Goal: Find specific page/section: Find specific page/section

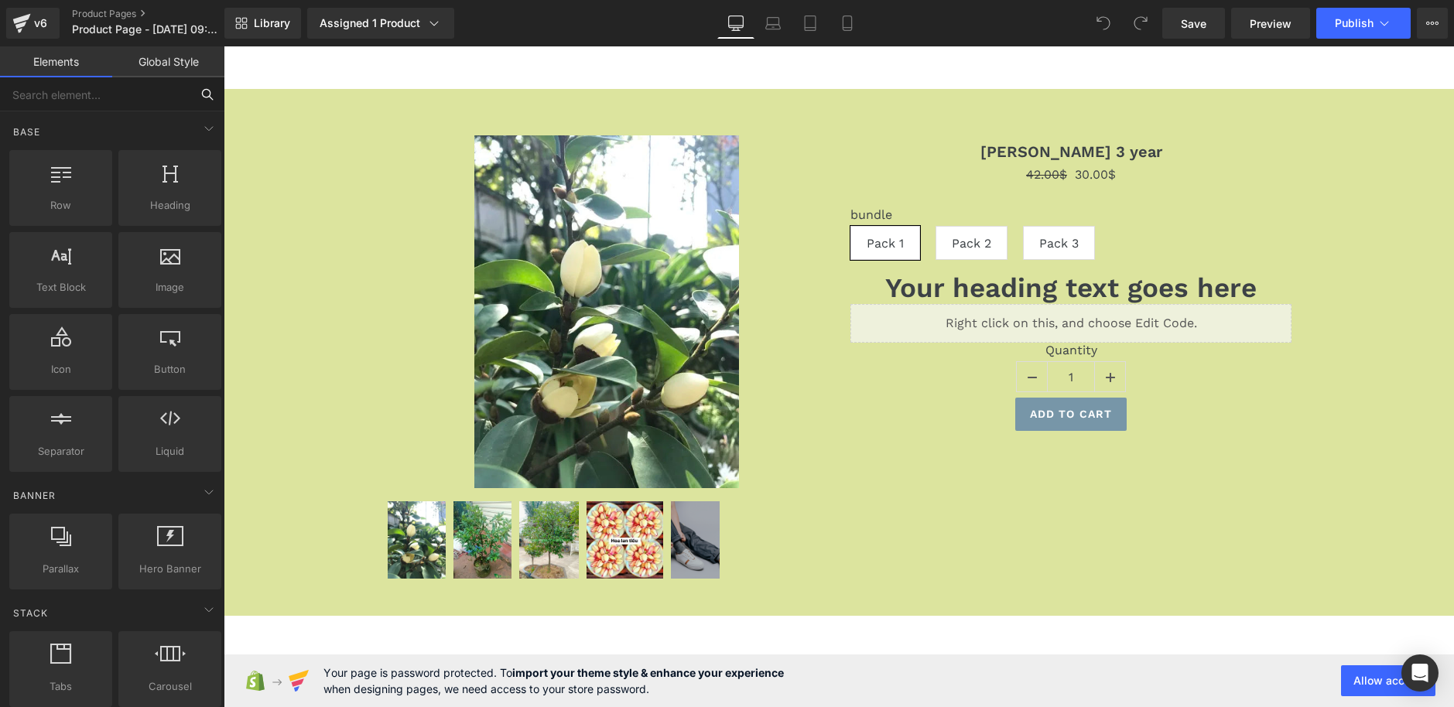
click at [88, 103] on input "text" at bounding box center [95, 94] width 190 height 34
click at [77, 61] on link "Elements" at bounding box center [56, 61] width 112 height 31
click at [276, 28] on span "Library" at bounding box center [272, 23] width 36 height 14
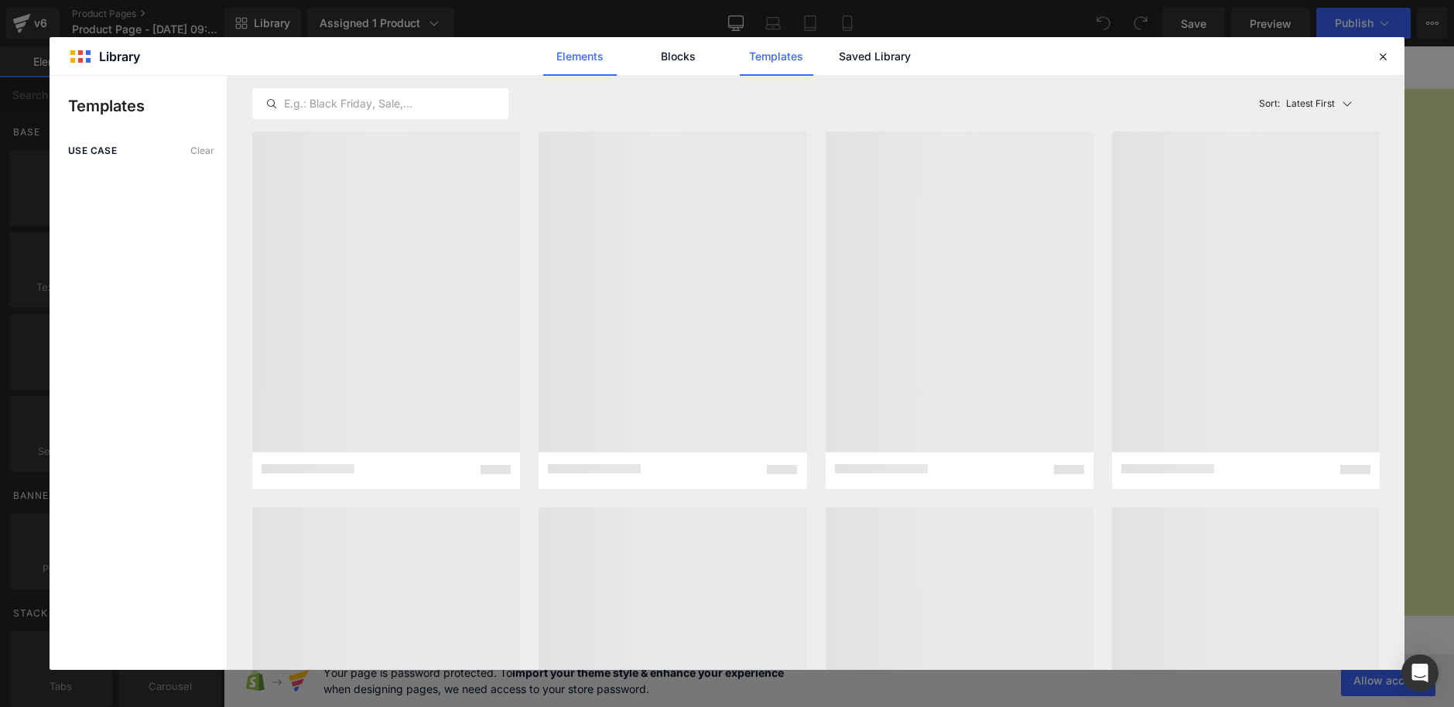
click at [573, 63] on link "Elements" at bounding box center [580, 56] width 74 height 39
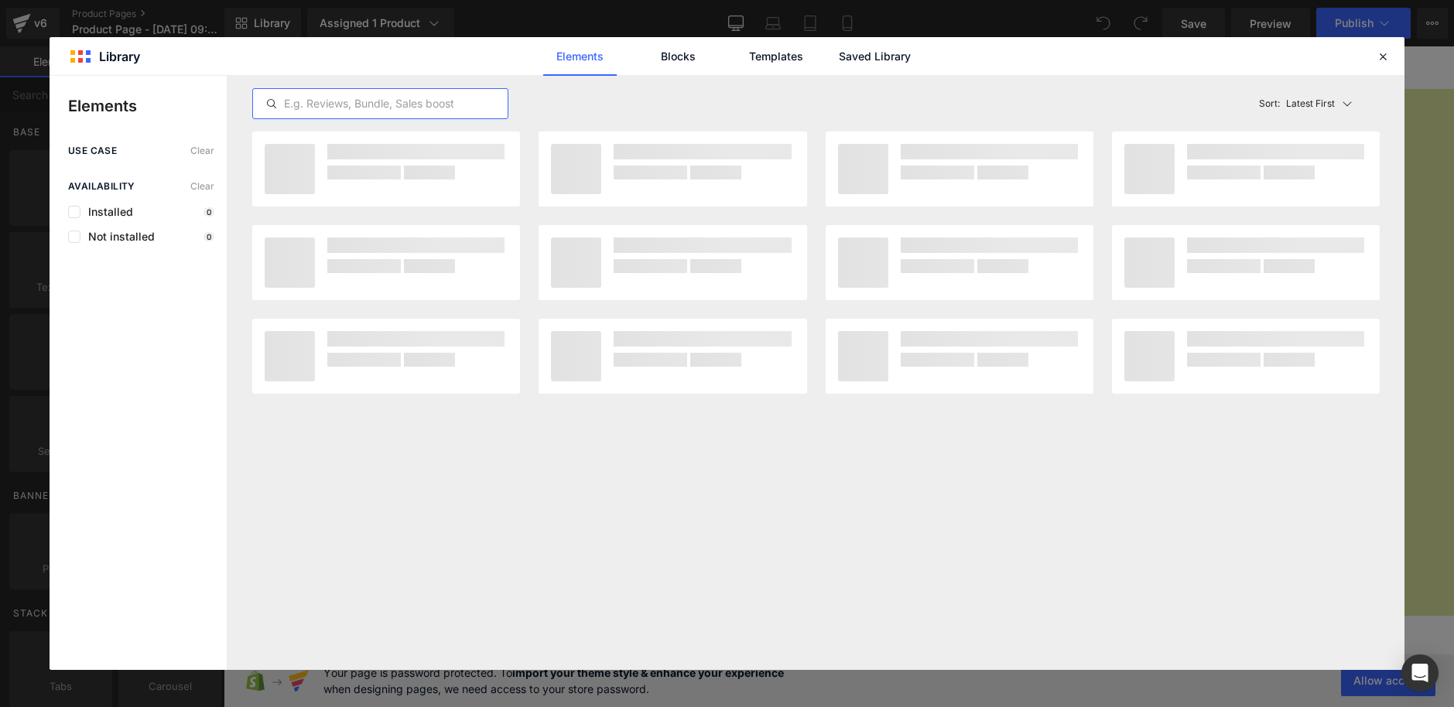
click at [343, 106] on input "text" at bounding box center [380, 103] width 255 height 19
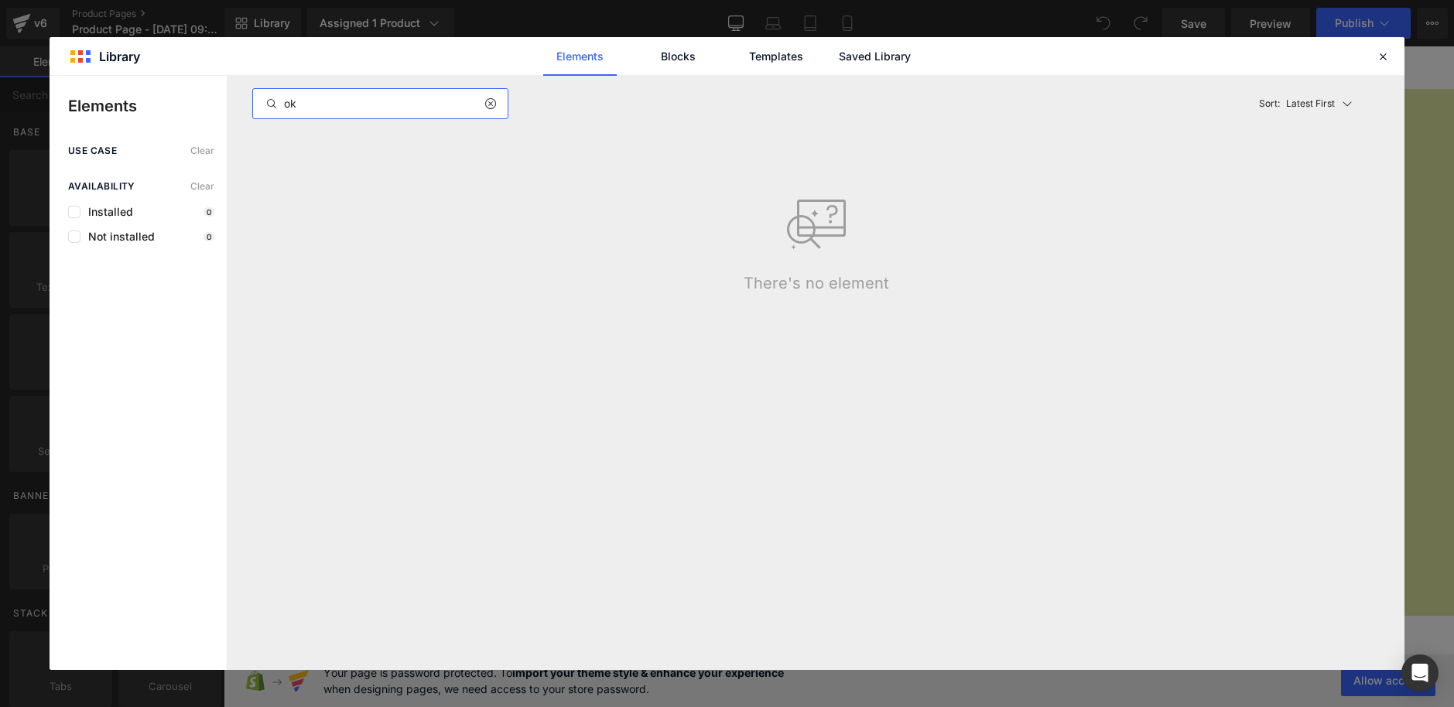
type input "o"
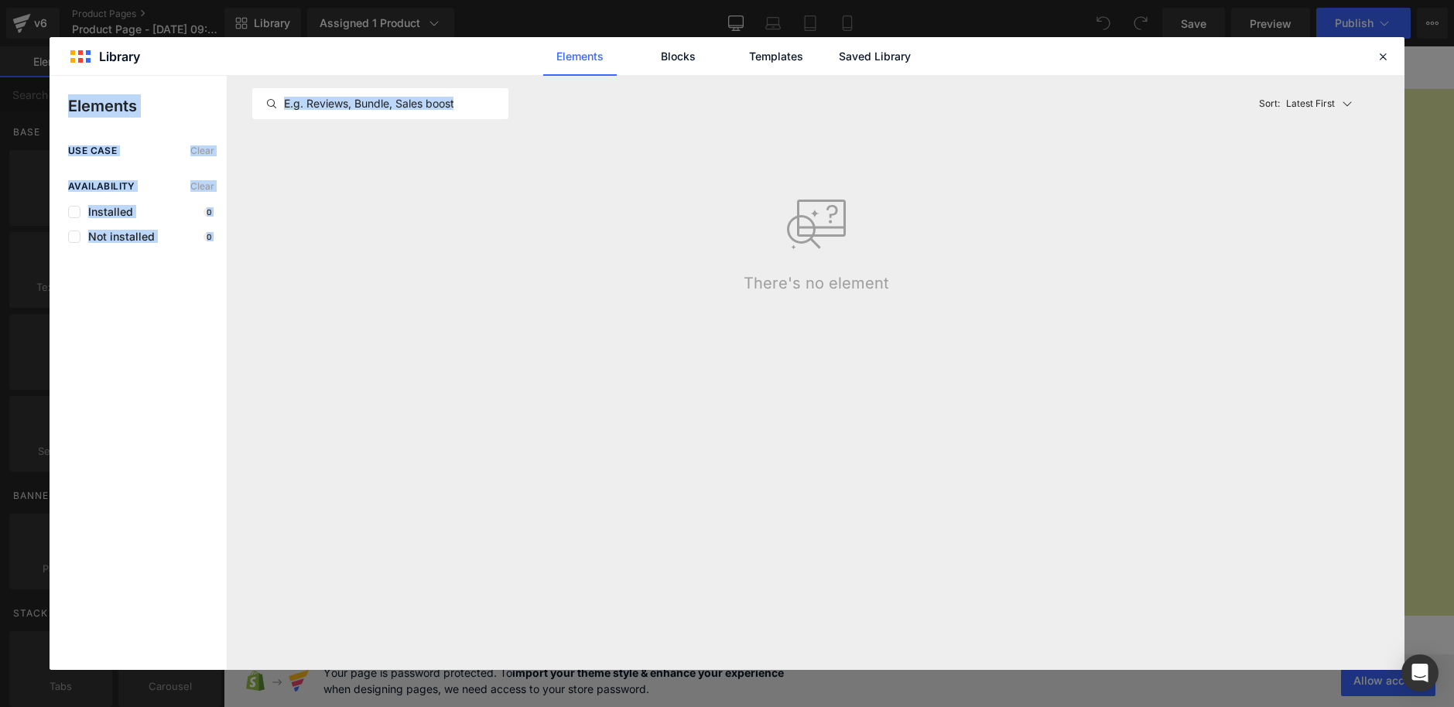
drag, startPoint x: 1385, startPoint y: 56, endPoint x: 681, endPoint y: 156, distance: 711.1
click at [707, 179] on div "Library Elements Blocks Templates Saved Library Elements use case Clear Availab…" at bounding box center [727, 353] width 1355 height 633
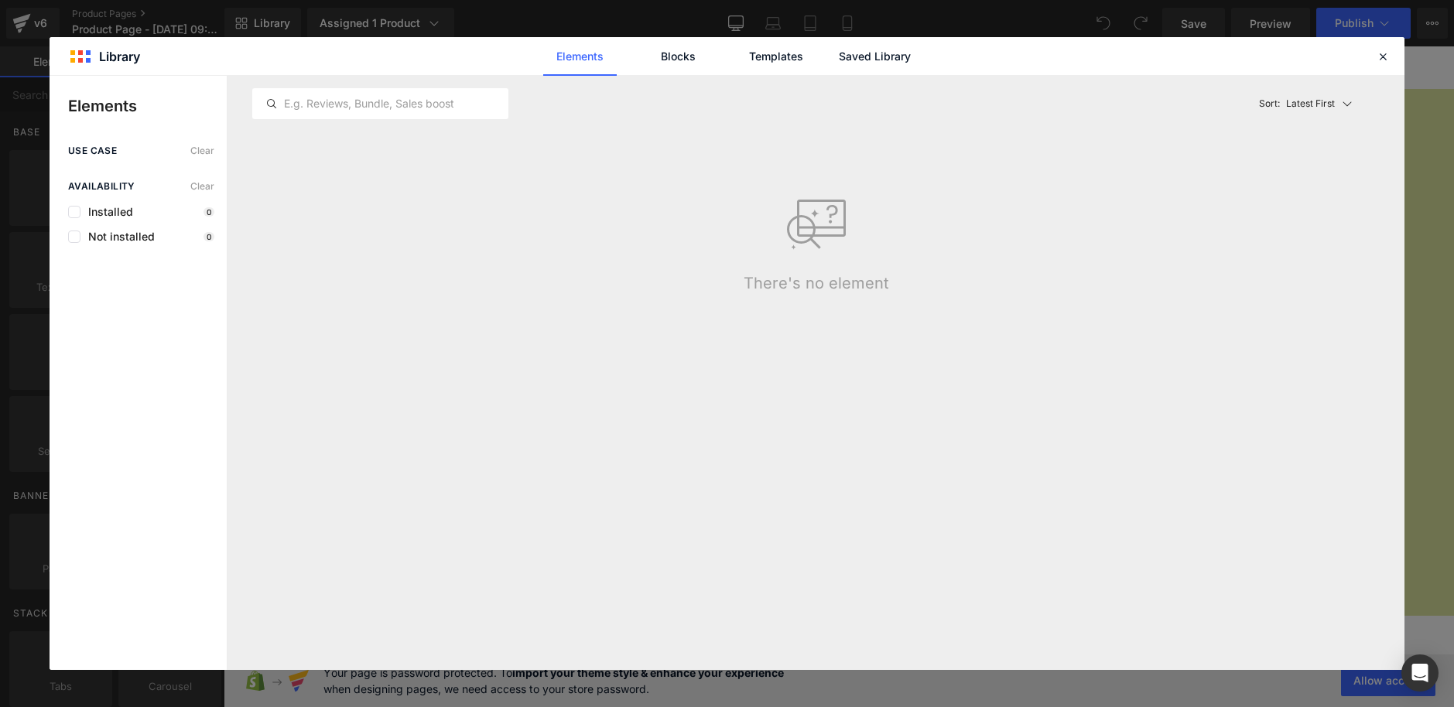
drag, startPoint x: 436, startPoint y: 231, endPoint x: 450, endPoint y: 227, distance: 14.7
click at [436, 231] on div "There's no element" at bounding box center [816, 224] width 1146 height 136
click at [686, 56] on link "Blocks" at bounding box center [678, 56] width 74 height 39
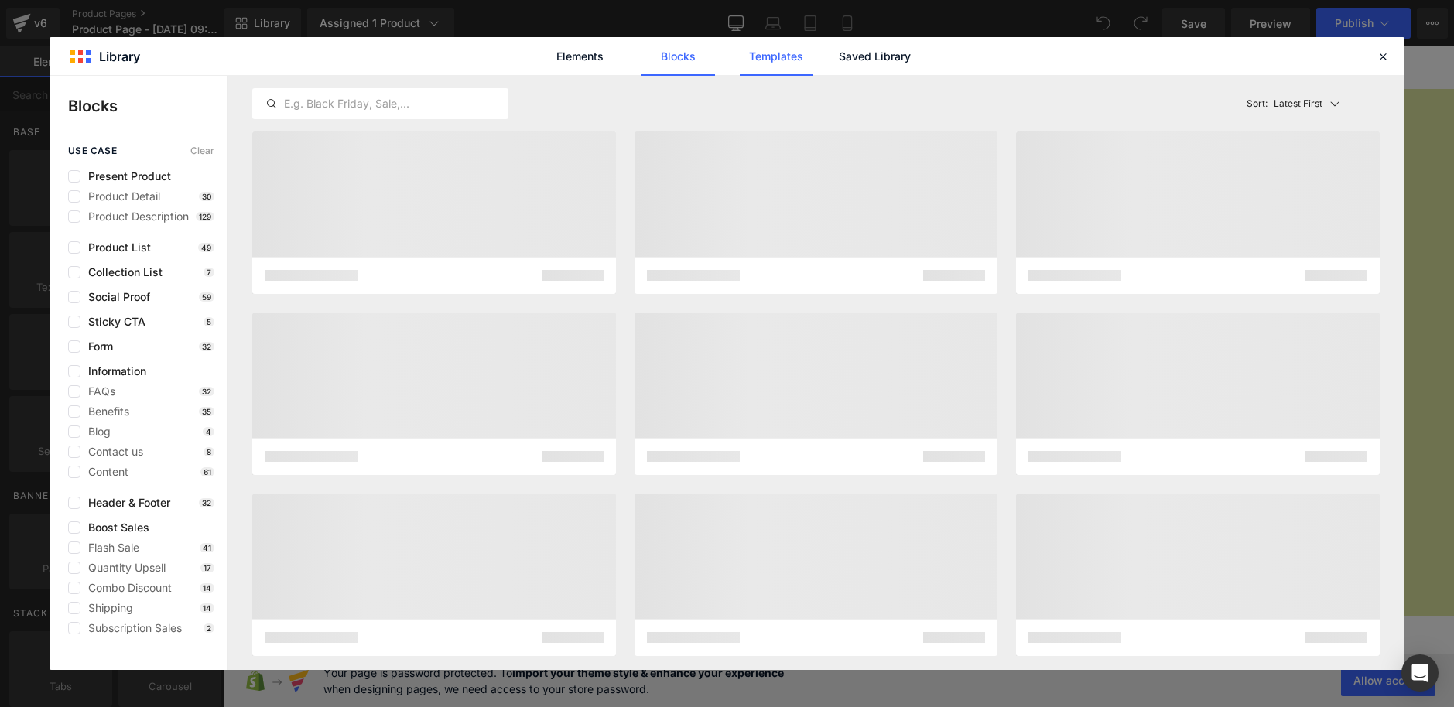
click at [795, 53] on link "Templates" at bounding box center [777, 56] width 74 height 39
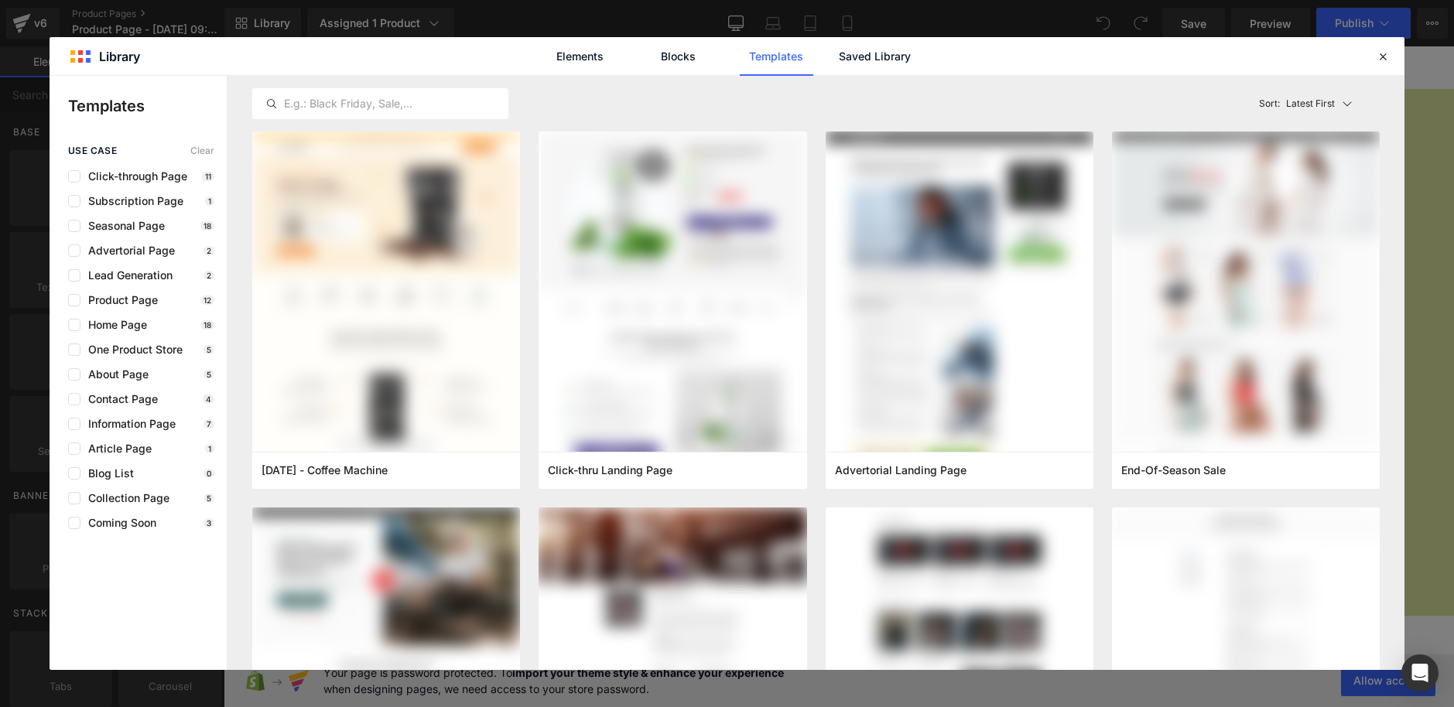
drag, startPoint x: 898, startPoint y: 53, endPoint x: 1017, endPoint y: 12, distance: 125.8
click at [898, 53] on link "Saved Library" at bounding box center [875, 56] width 74 height 39
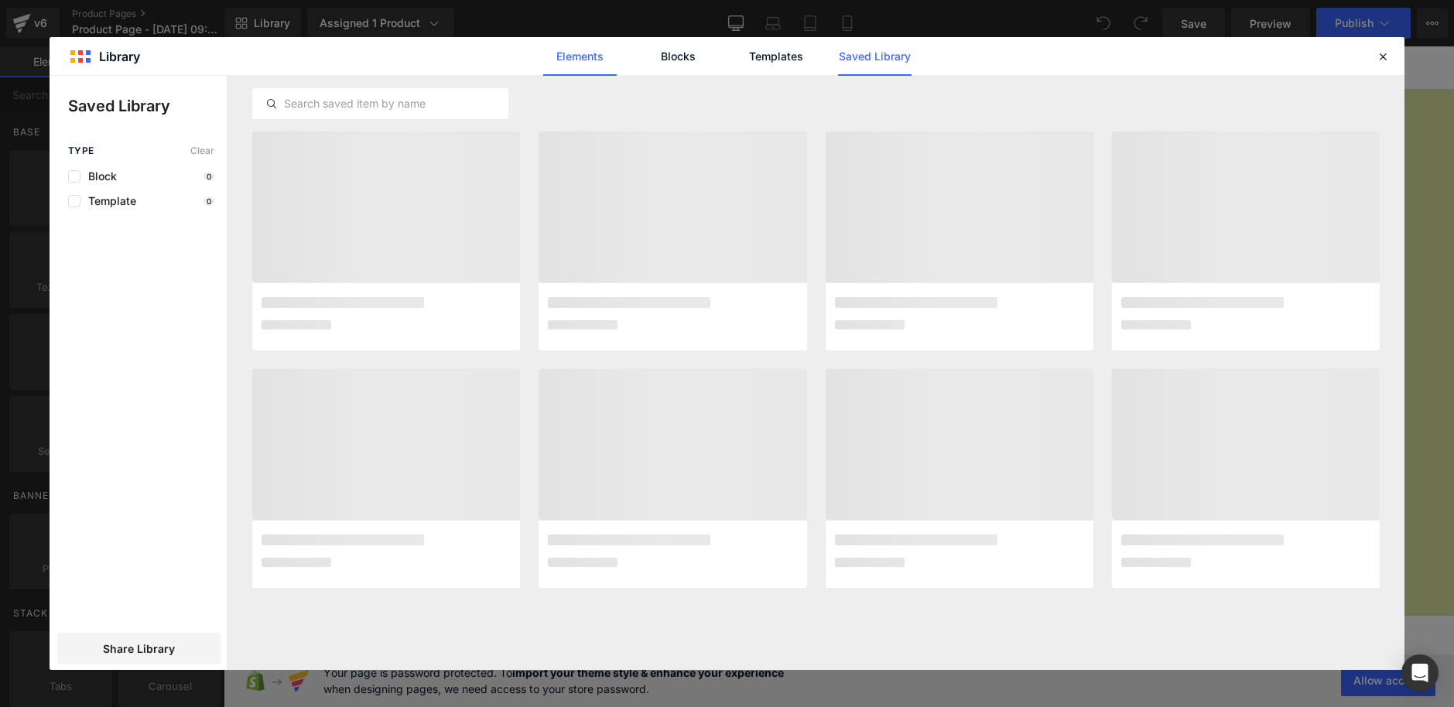
click at [579, 60] on link "Elements" at bounding box center [580, 56] width 74 height 39
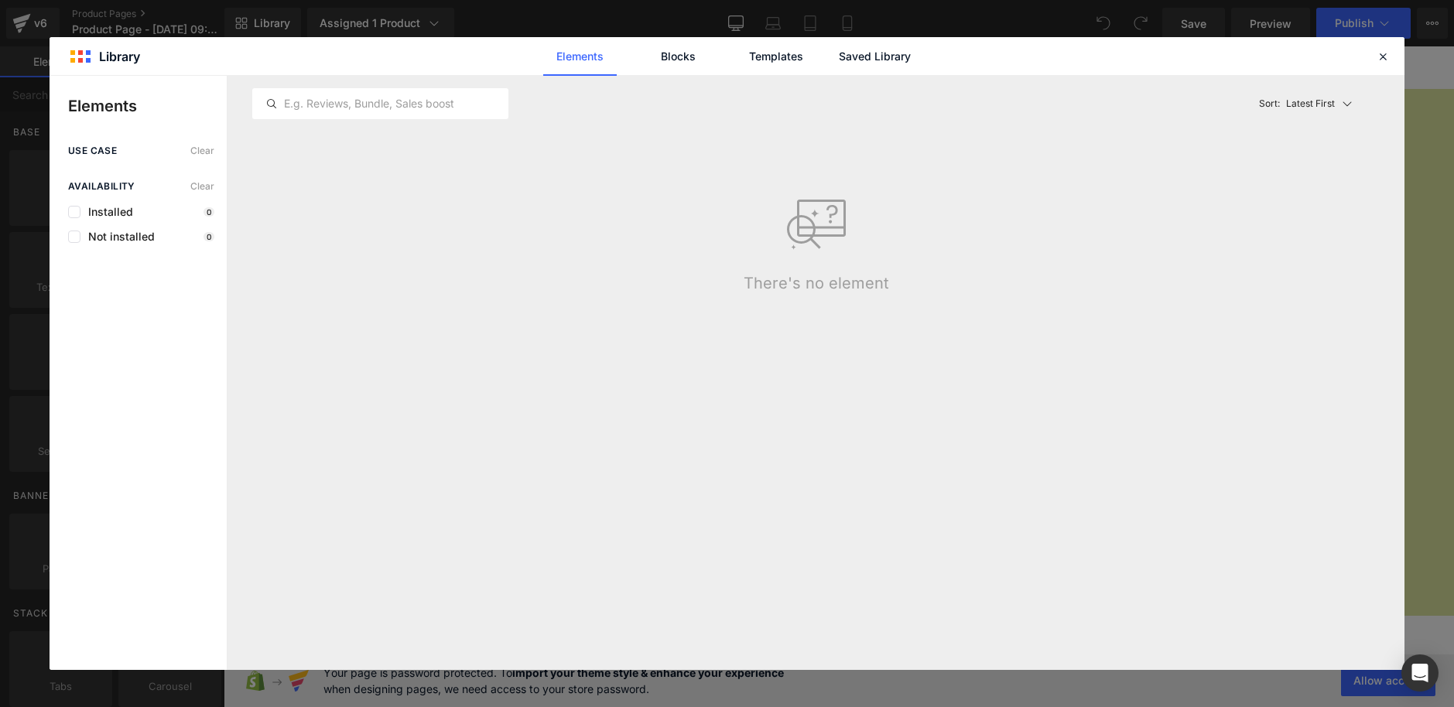
click at [576, 53] on link "Elements" at bounding box center [580, 56] width 74 height 39
click at [575, 53] on link "Elements" at bounding box center [580, 56] width 74 height 39
click at [198, 152] on span "Clear" at bounding box center [202, 150] width 24 height 11
click at [198, 193] on div "Availability Clear Installed 0 Not installed 0" at bounding box center [138, 212] width 177 height 62
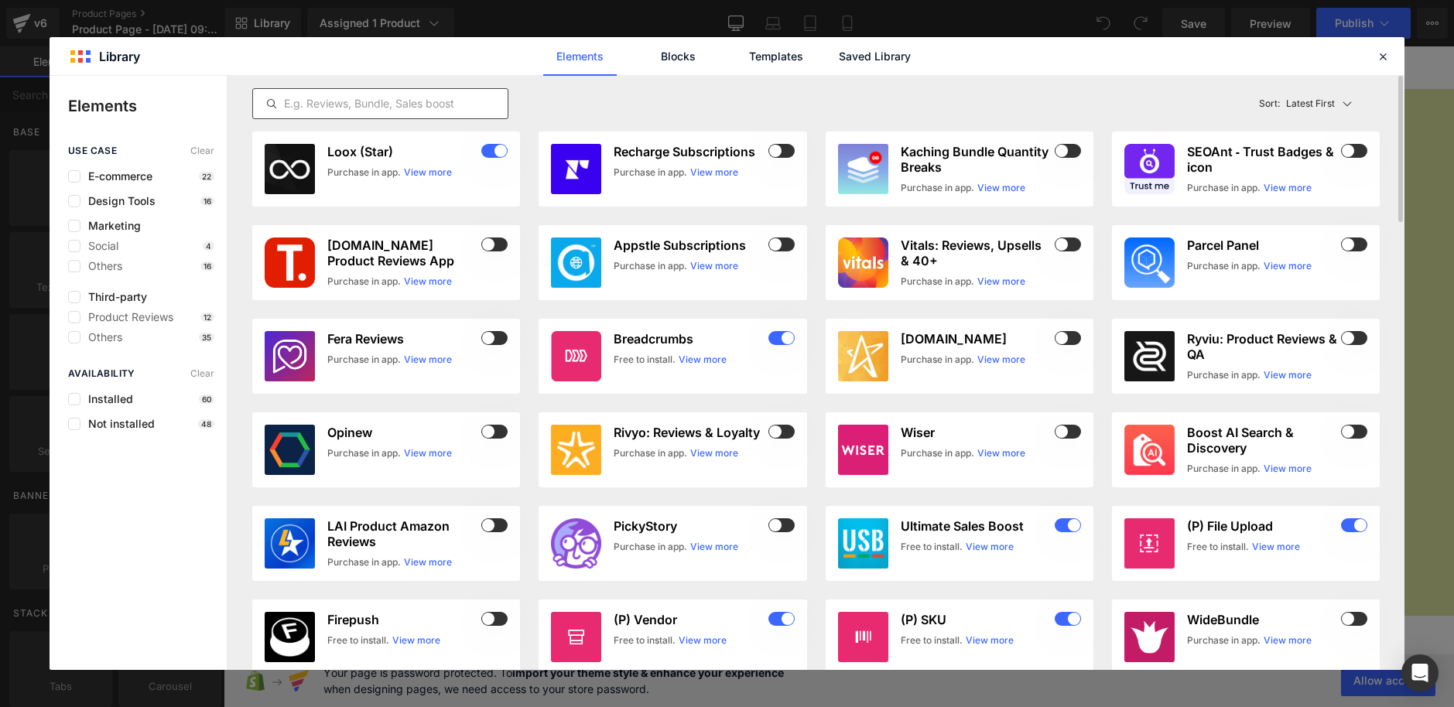
click at [374, 109] on input "text" at bounding box center [380, 103] width 255 height 19
click at [148, 323] on span "Product Reviews" at bounding box center [126, 317] width 93 height 12
